Goal: Feedback & Contribution: Submit feedback/report problem

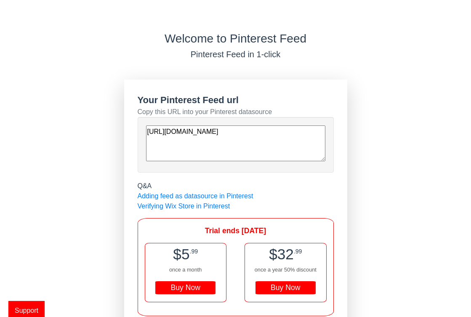
click at [32, 308] on span "Support" at bounding box center [26, 310] width 36 height 19
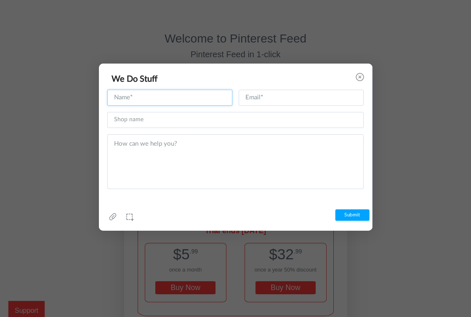
click at [158, 101] on input "text" at bounding box center [169, 98] width 125 height 16
type input "[PERSON_NAME]"
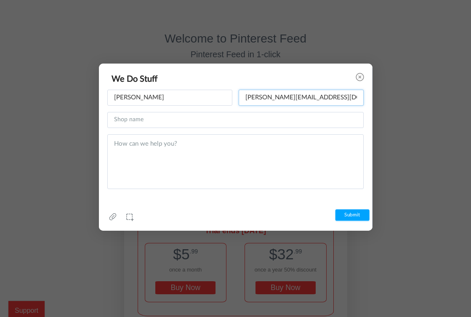
click at [254, 97] on input "[PERSON_NAME][EMAIL_ADDRESS][DOMAIN_NAME]" at bounding box center [301, 98] width 125 height 16
click at [259, 98] on input "[PERSON_NAME][EMAIL_ADDRESS][DOMAIN_NAME]" at bounding box center [301, 98] width 125 height 16
type input "j"
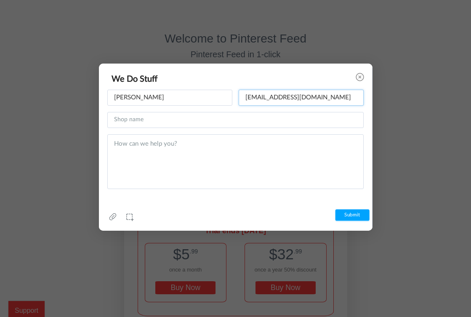
type input "[EMAIL_ADDRESS][DOMAIN_NAME]"
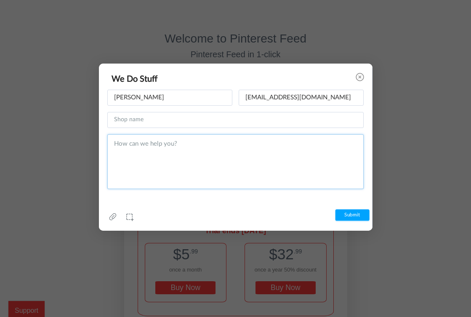
click at [240, 150] on textarea at bounding box center [235, 161] width 257 height 55
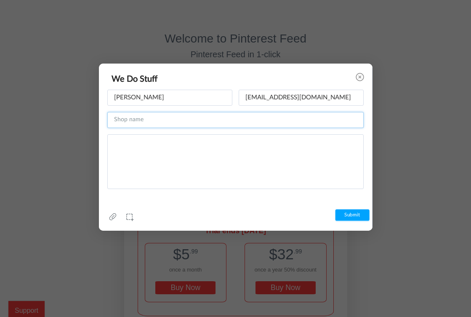
click at [212, 121] on input "text" at bounding box center [235, 120] width 257 height 16
type input "JMDigitalArtPlanners"
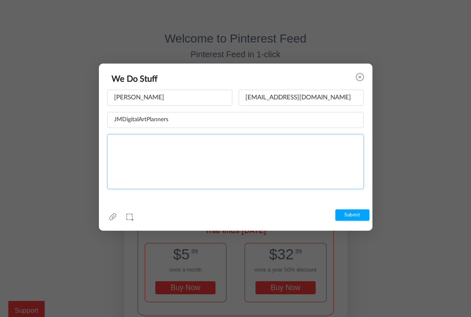
click at [200, 155] on textarea at bounding box center [235, 161] width 257 height 55
paste textarea "Lor ip — dol sita consectet adipiscingel, seddo, eiu tempor inc utl Etd mag ali…"
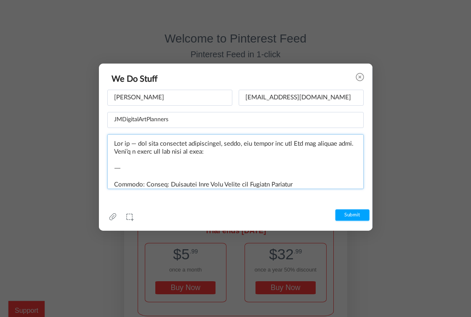
drag, startPoint x: 137, startPoint y: 184, endPoint x: 108, endPoint y: 144, distance: 49.1
click at [108, 144] on textarea at bounding box center [235, 161] width 257 height 55
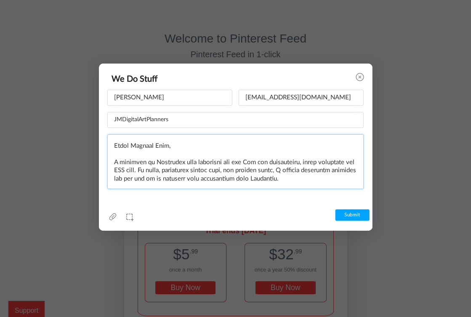
scroll to position [13, 0]
drag, startPoint x: 130, startPoint y: 150, endPoint x: 168, endPoint y: 150, distance: 37.9
click at [168, 150] on textarea at bounding box center [235, 161] width 257 height 55
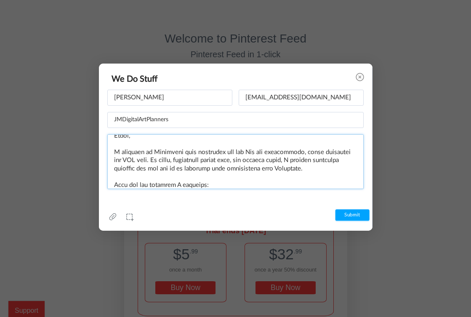
scroll to position [32, 0]
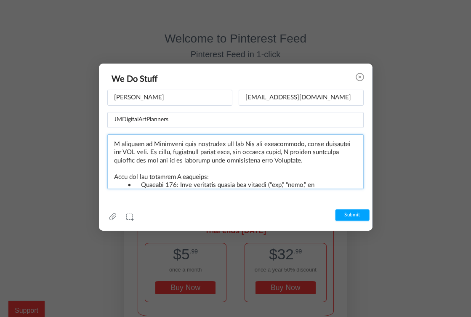
click at [248, 144] on textarea at bounding box center [235, 161] width 257 height 55
click at [299, 144] on textarea at bounding box center [235, 161] width 257 height 55
click at [267, 151] on textarea at bounding box center [235, 161] width 257 height 55
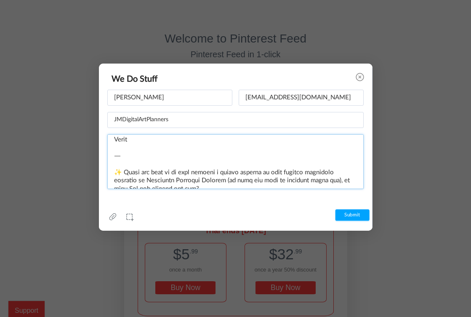
scroll to position [259, 0]
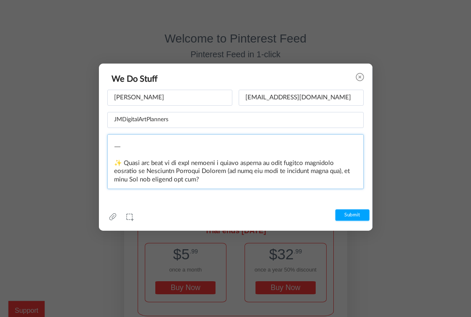
drag, startPoint x: 111, startPoint y: 150, endPoint x: 122, endPoint y: 210, distance: 61.7
click at [122, 198] on div "[PERSON_NAME] Name cannot be empty [EMAIL_ADDRESS][DOMAIN_NAME] Email cannot be…" at bounding box center [235, 144] width 273 height 109
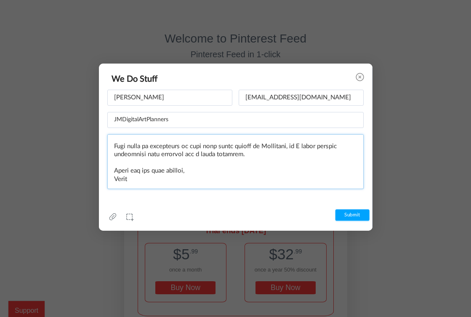
scroll to position [211, 0]
type textarea "Loremi: Dolorsita Cons Adip Elitse doe Tempori Utlabore Etdol, M aliquaen ad Mi…"
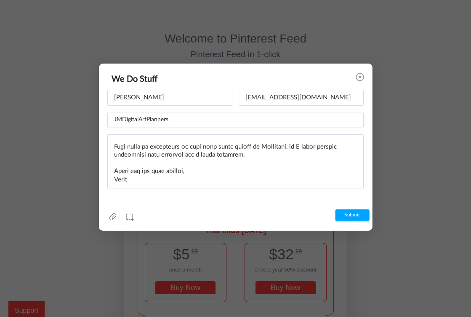
click at [347, 219] on input "Submit" at bounding box center [352, 214] width 34 height 11
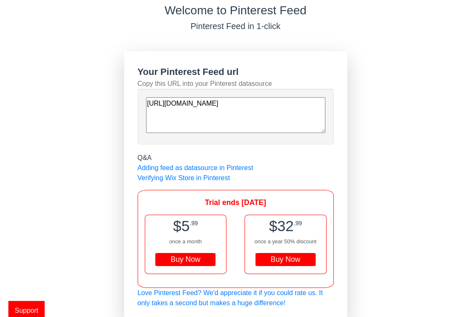
scroll to position [33, 0]
